Goal: Information Seeking & Learning: Learn about a topic

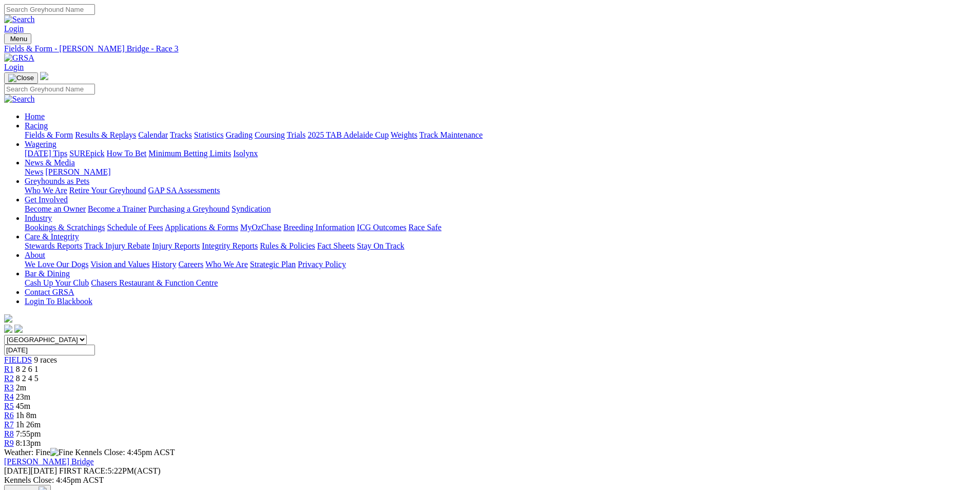
drag, startPoint x: 883, startPoint y: 189, endPoint x: 877, endPoint y: 187, distance: 6.3
click at [716, 429] on div "R8 7:55pm" at bounding box center [487, 433] width 966 height 9
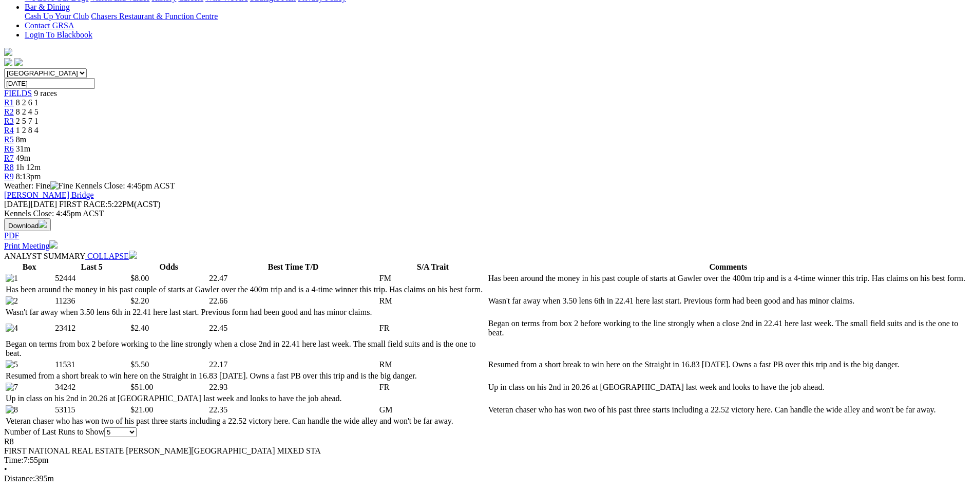
scroll to position [257, 0]
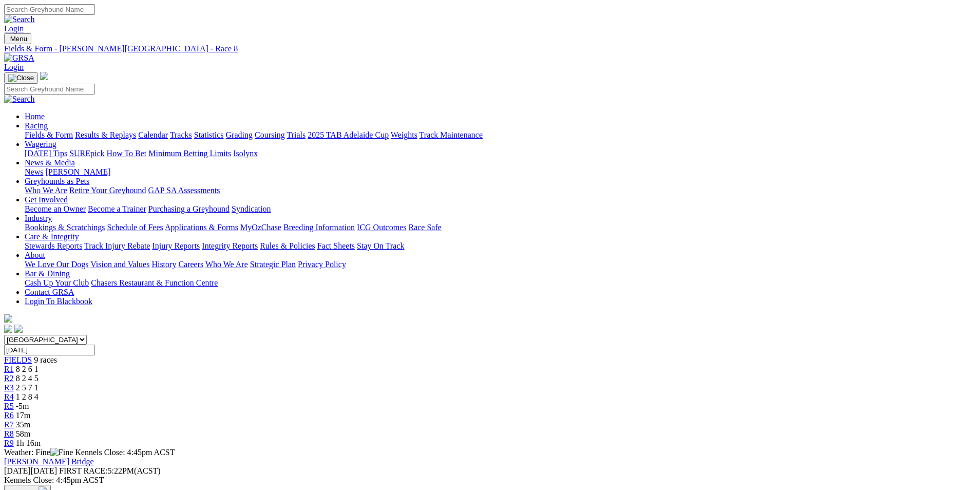
click at [525, 401] on div "R5 -5m" at bounding box center [487, 405] width 966 height 9
click at [602, 411] on div "R6 7m" at bounding box center [487, 415] width 966 height 9
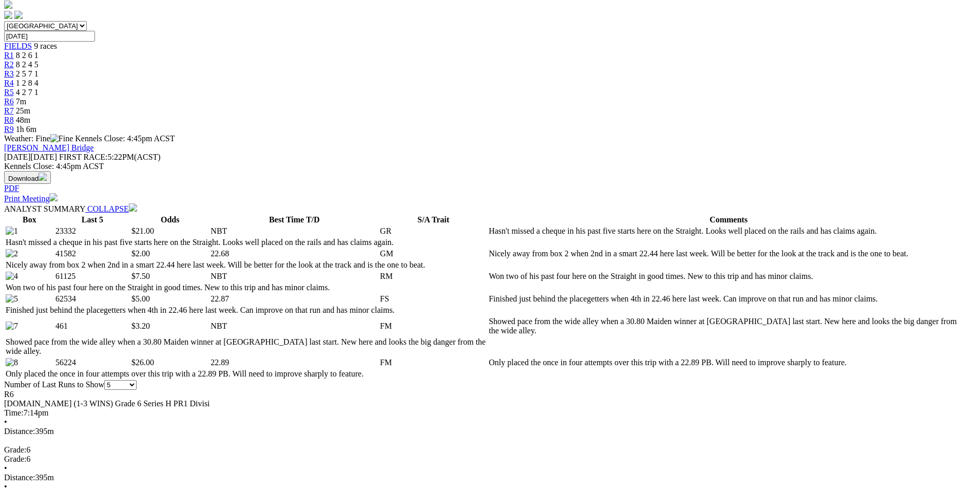
scroll to position [359, 0]
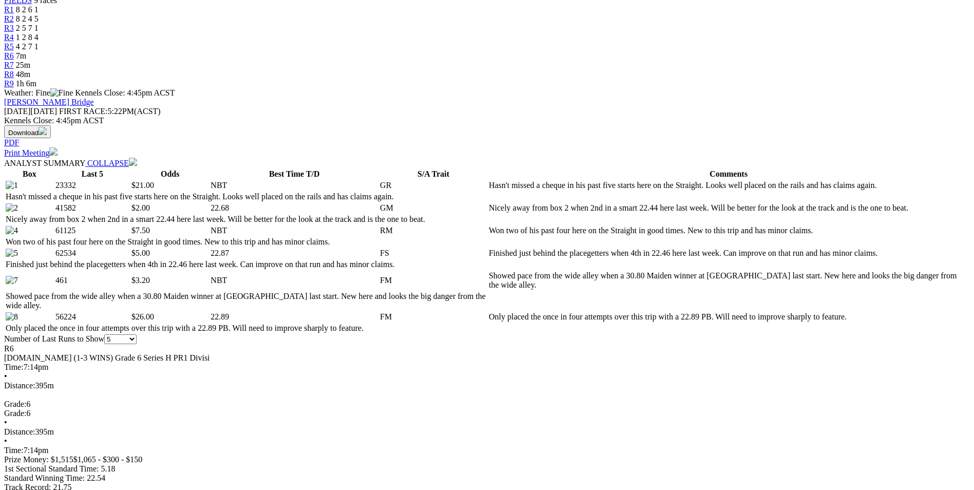
drag, startPoint x: 907, startPoint y: 447, endPoint x: 909, endPoint y: 466, distance: 19.1
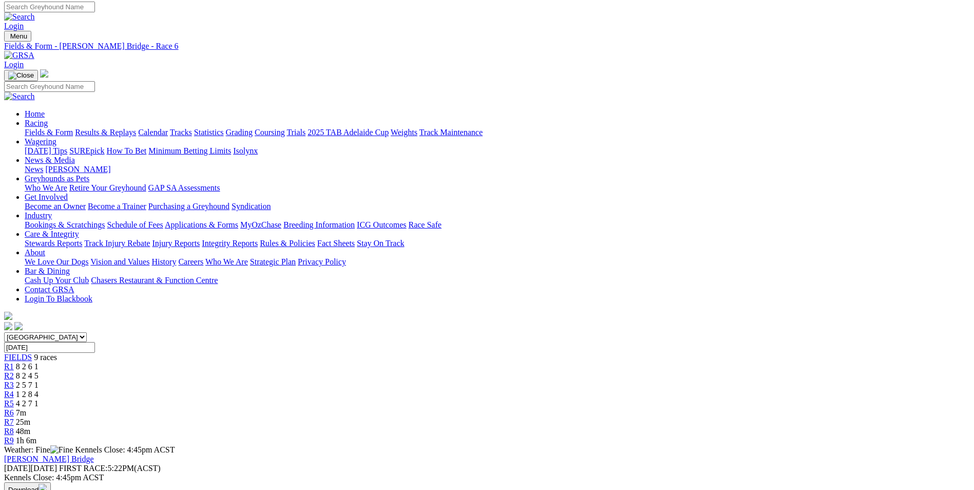
scroll to position [0, 0]
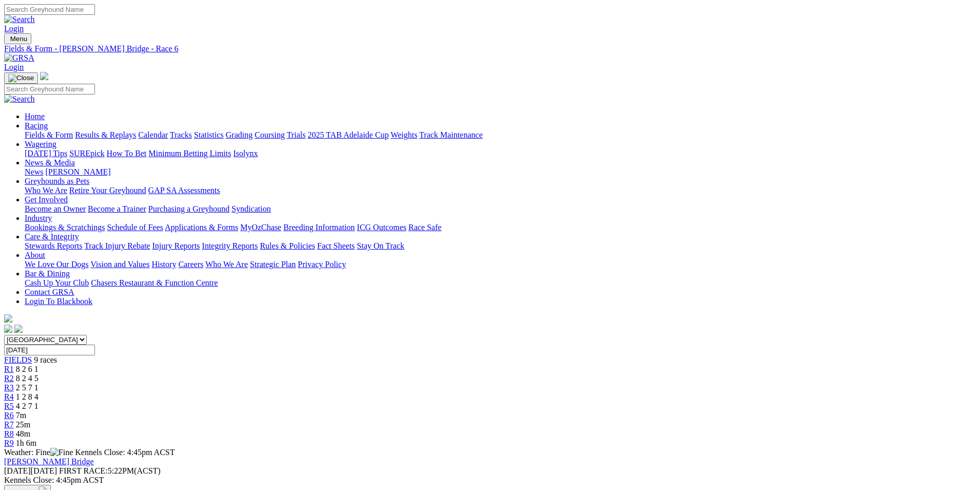
click at [659, 420] on div "R7 25m" at bounding box center [487, 424] width 966 height 9
click at [30, 429] on span "22m" at bounding box center [23, 433] width 14 height 9
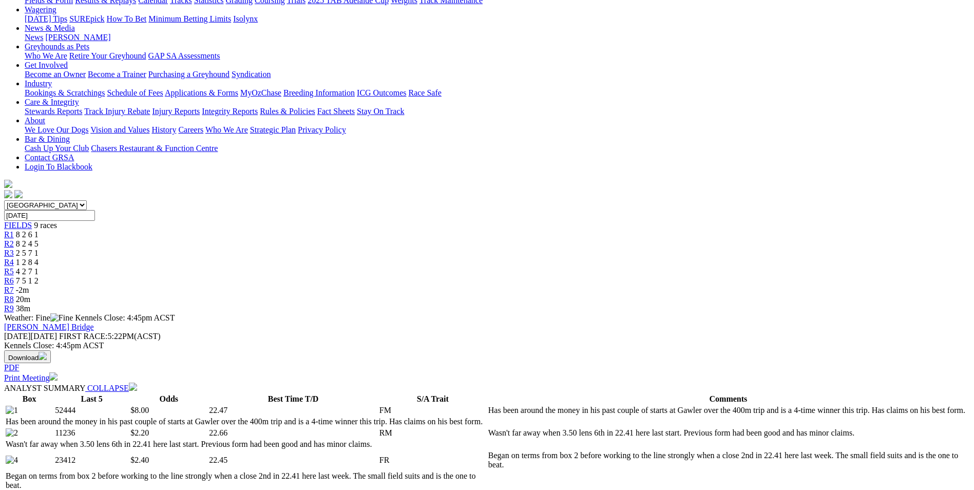
scroll to position [103, 0]
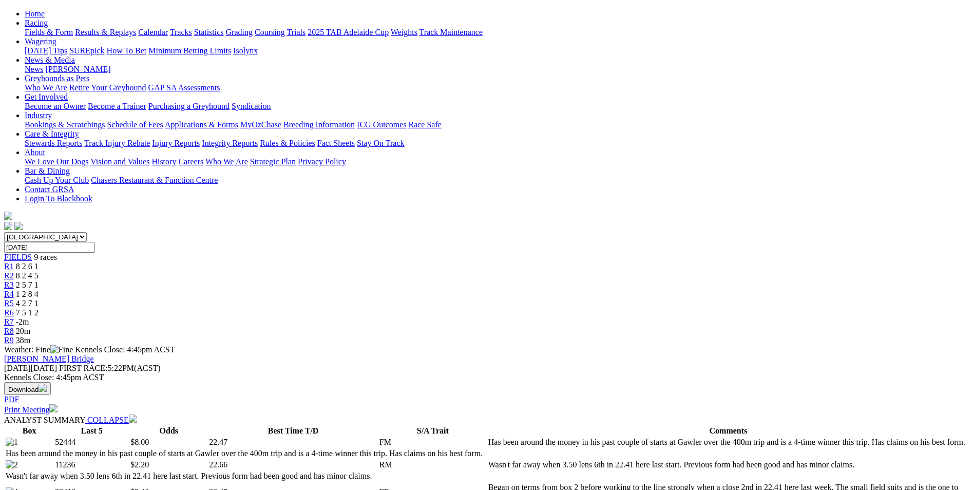
click at [29, 317] on span "-2m" at bounding box center [22, 321] width 13 height 9
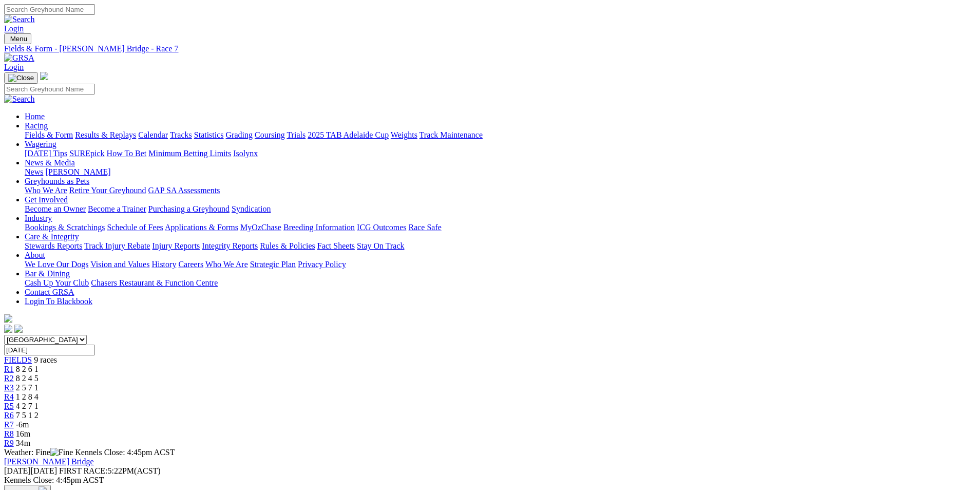
click at [30, 429] on span "16m" at bounding box center [23, 433] width 14 height 9
